Goal: Task Accomplishment & Management: Manage account settings

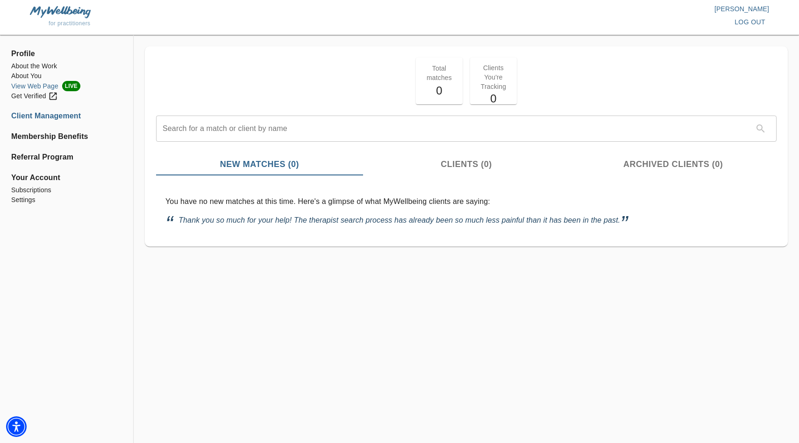
click at [24, 86] on li "View Web Page LIVE" at bounding box center [66, 86] width 111 height 10
click at [23, 197] on li "Settings" at bounding box center [66, 200] width 111 height 10
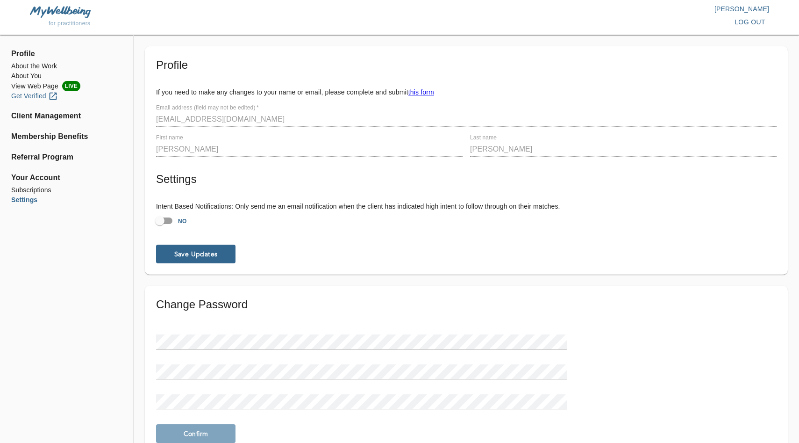
click at [21, 96] on div "Get Verified" at bounding box center [34, 96] width 47 height 10
click at [23, 74] on li "About You" at bounding box center [66, 76] width 111 height 10
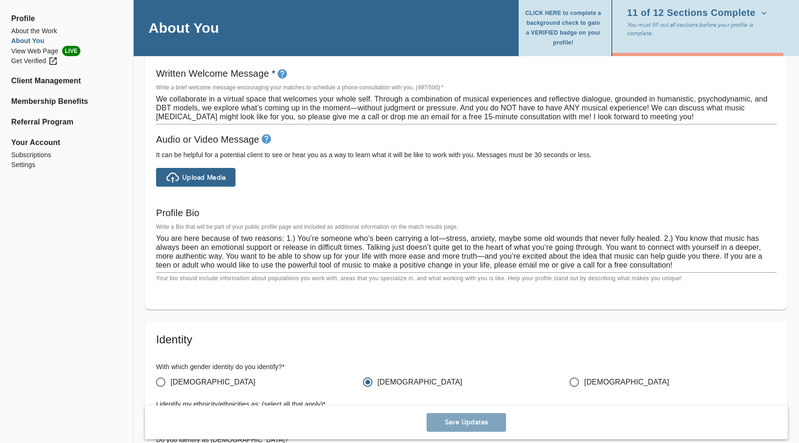
scroll to position [557, 0]
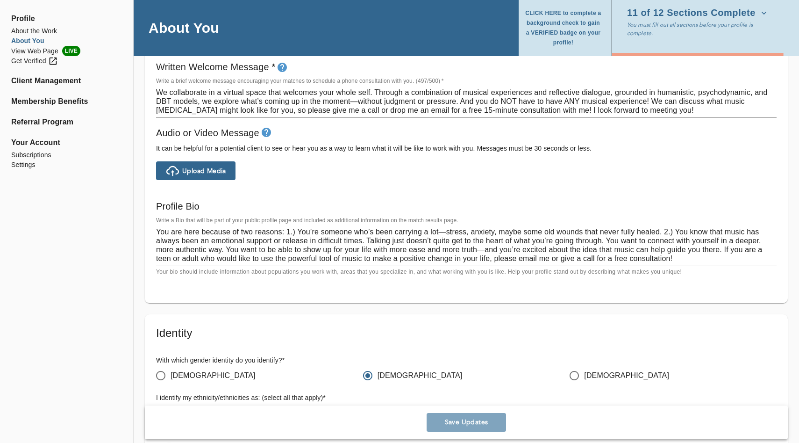
click at [157, 232] on textarea "You are here because of two reasons: 1.) You’re someone who’s been carrying a l…" at bounding box center [466, 245] width 621 height 36
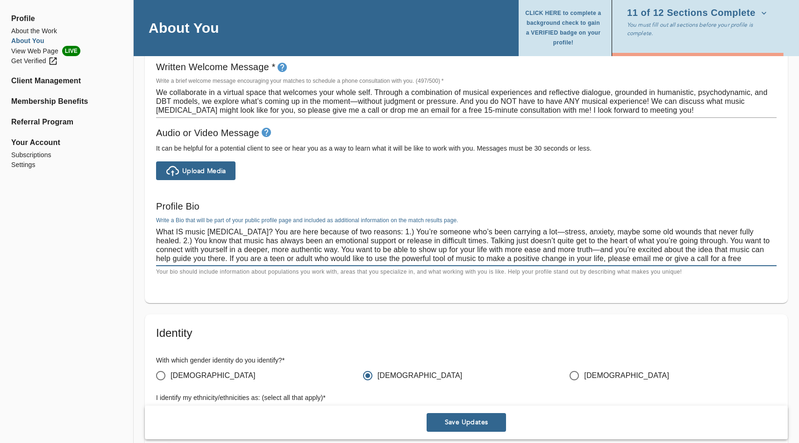
drag, startPoint x: 392, startPoint y: 232, endPoint x: 264, endPoint y: 232, distance: 127.6
click at [264, 232] on textarea "What IS music [MEDICAL_DATA]? You are here because of two reasons: 1.) You’re s…" at bounding box center [466, 245] width 621 height 36
type textarea "What IS music [MEDICAL_DATA]? Let me explain! 1.) You’re someone who’s been car…"
click at [450, 415] on button "Save Updates" at bounding box center [466, 422] width 79 height 19
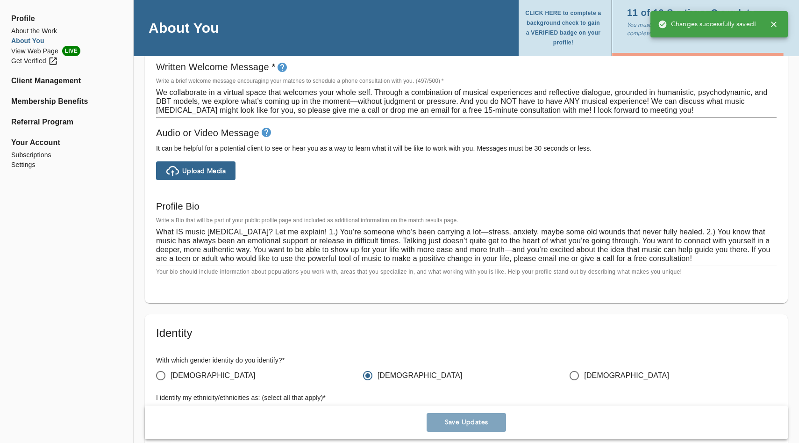
click at [551, 79] on div "Write a brief welcome message encouraging your matches to schedule a phone cons…" at bounding box center [466, 98] width 621 height 40
click at [564, 21] on span "CLICK HERE to complete a background check to gain a VERIFIED badge on your prof…" at bounding box center [563, 27] width 78 height 39
click at [28, 32] on li "About the Work" at bounding box center [66, 31] width 111 height 10
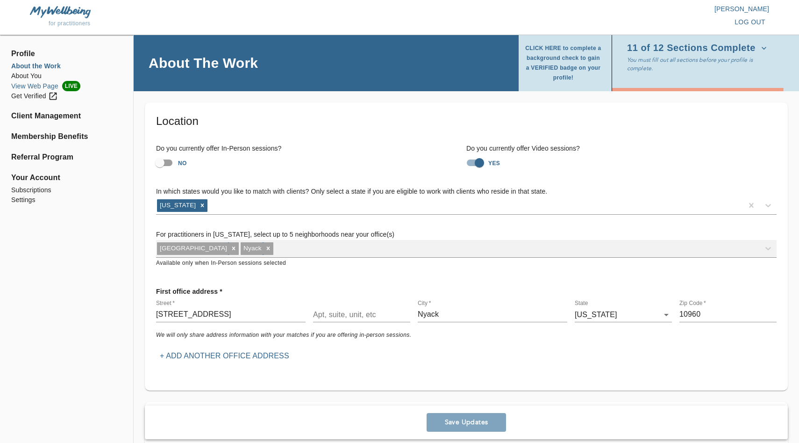
click at [25, 87] on li "View Web Page LIVE" at bounding box center [66, 86] width 111 height 10
